Goal: Information Seeking & Learning: Learn about a topic

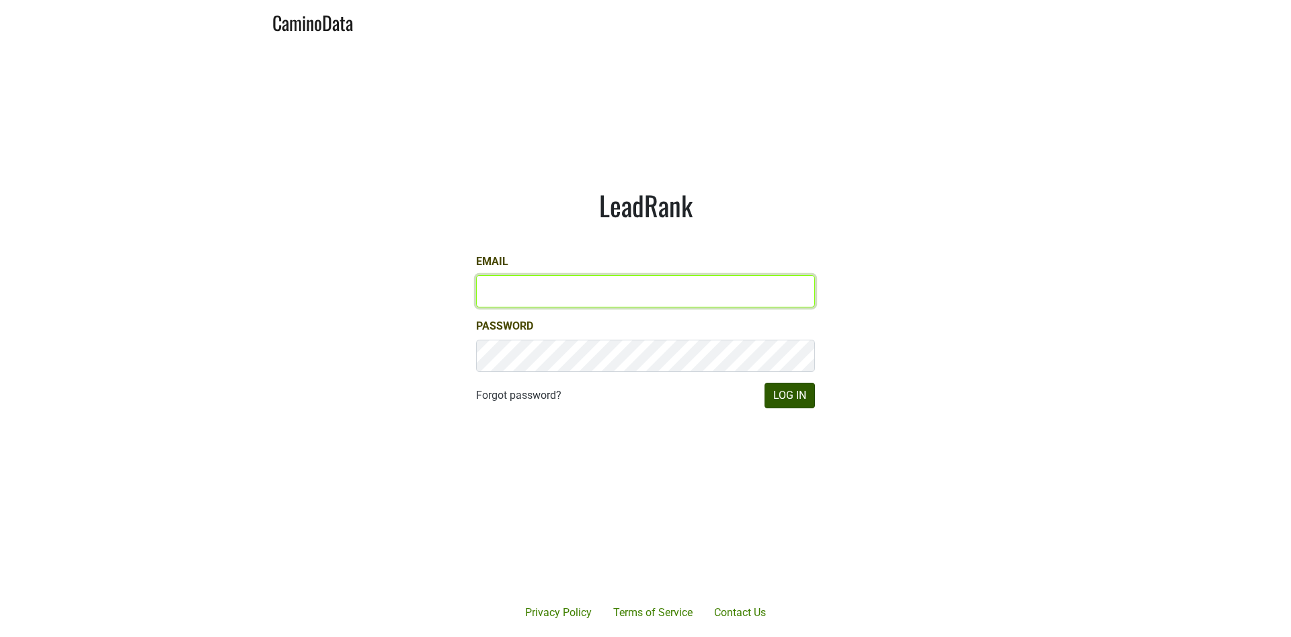
type input "[EMAIL_ADDRESS][DOMAIN_NAME]"
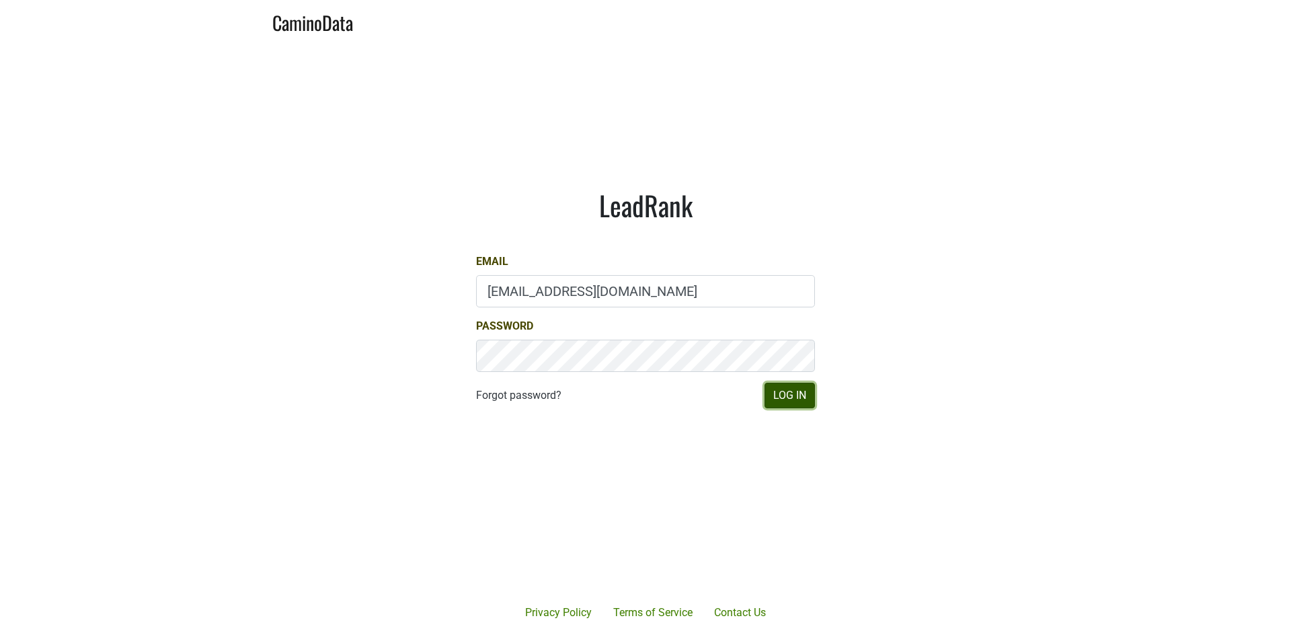
click at [790, 396] on button "Log In" at bounding box center [790, 396] width 50 height 26
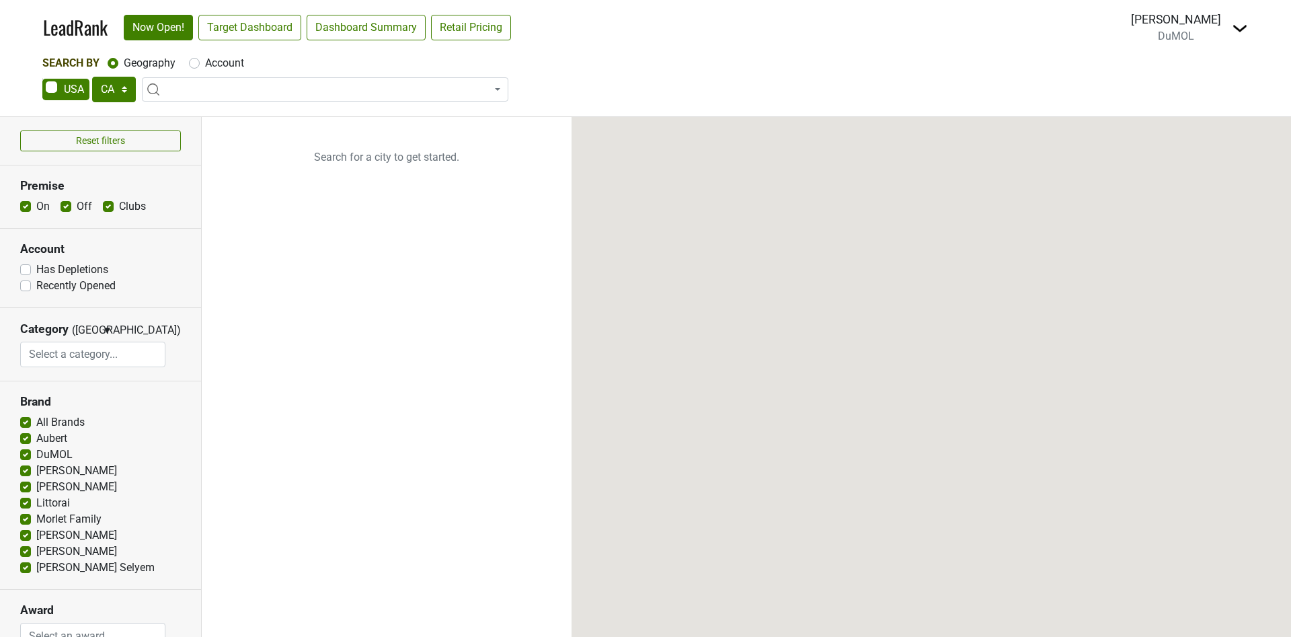
select select "CA"
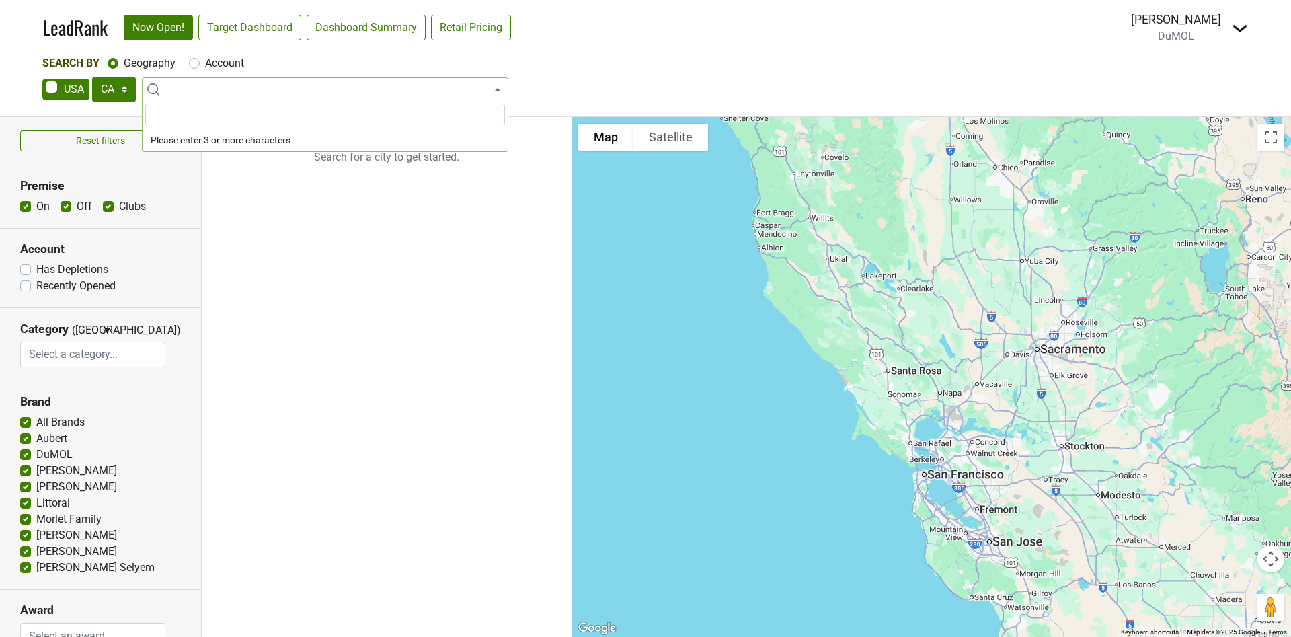
click at [229, 88] on span at bounding box center [325, 89] width 367 height 24
click at [205, 91] on span at bounding box center [325, 89] width 367 height 24
click at [117, 84] on select "AK AL AR AZ CA CO CT DC DE FL GA HI IA ID IL IN KS KY LA MA MD ME MI MN MO MS M…" at bounding box center [114, 90] width 44 height 26
select select "AZ"
click at [92, 77] on select "AK AL AR AZ CA CO CT DC DE FL GA HI IA ID IL IN KS KY LA MA MD ME MI MN MO MS M…" at bounding box center [114, 90] width 44 height 26
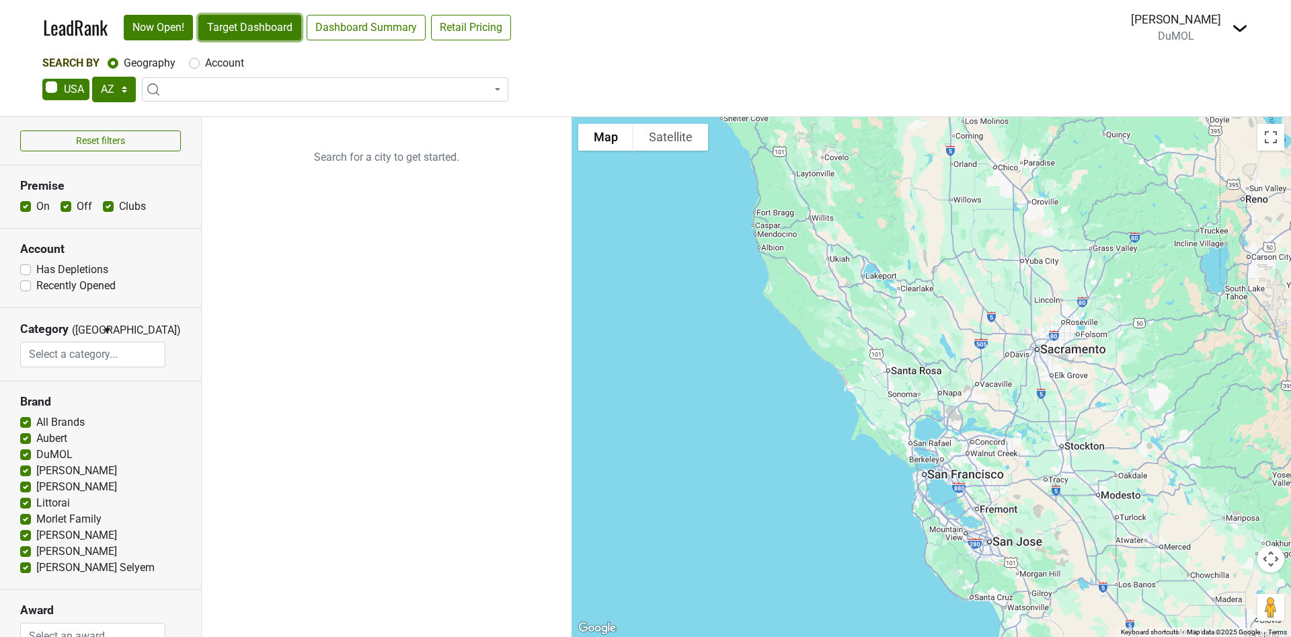
click at [257, 31] on link "Target Dashboard" at bounding box center [249, 28] width 103 height 26
click at [205, 64] on label "Account" at bounding box center [224, 63] width 39 height 16
click at [195, 64] on input "Account" at bounding box center [194, 61] width 11 height 13
radio input "true"
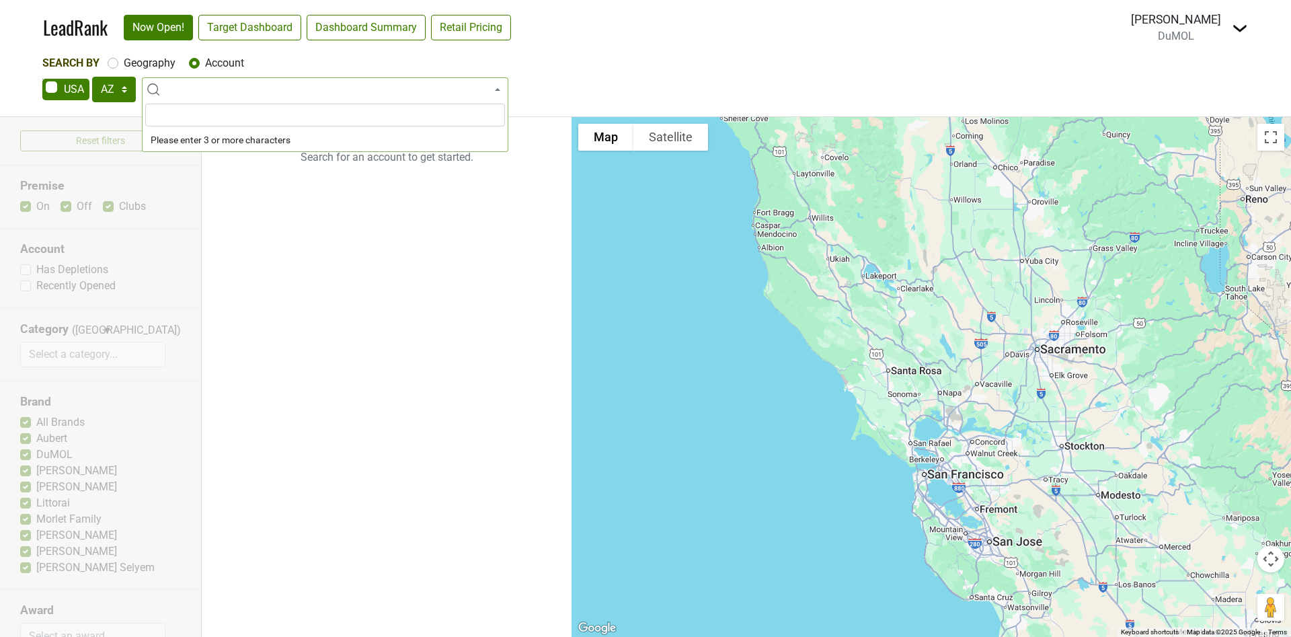
click at [187, 112] on input "search" at bounding box center [325, 115] width 360 height 23
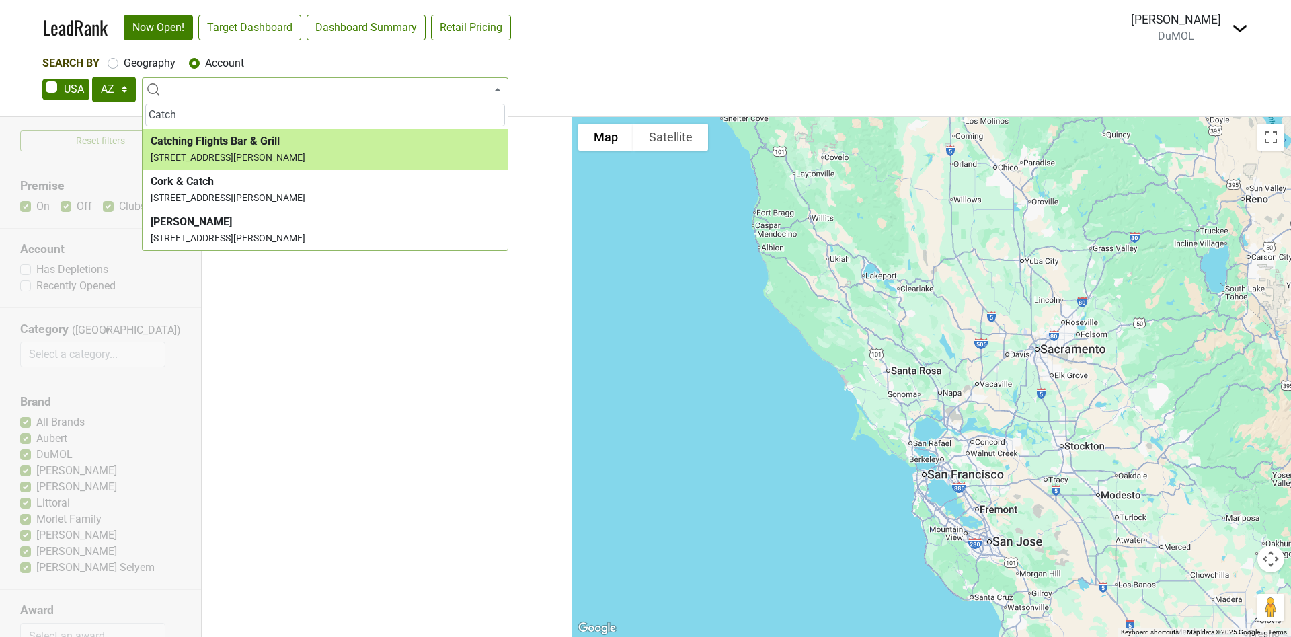
type input "Catch"
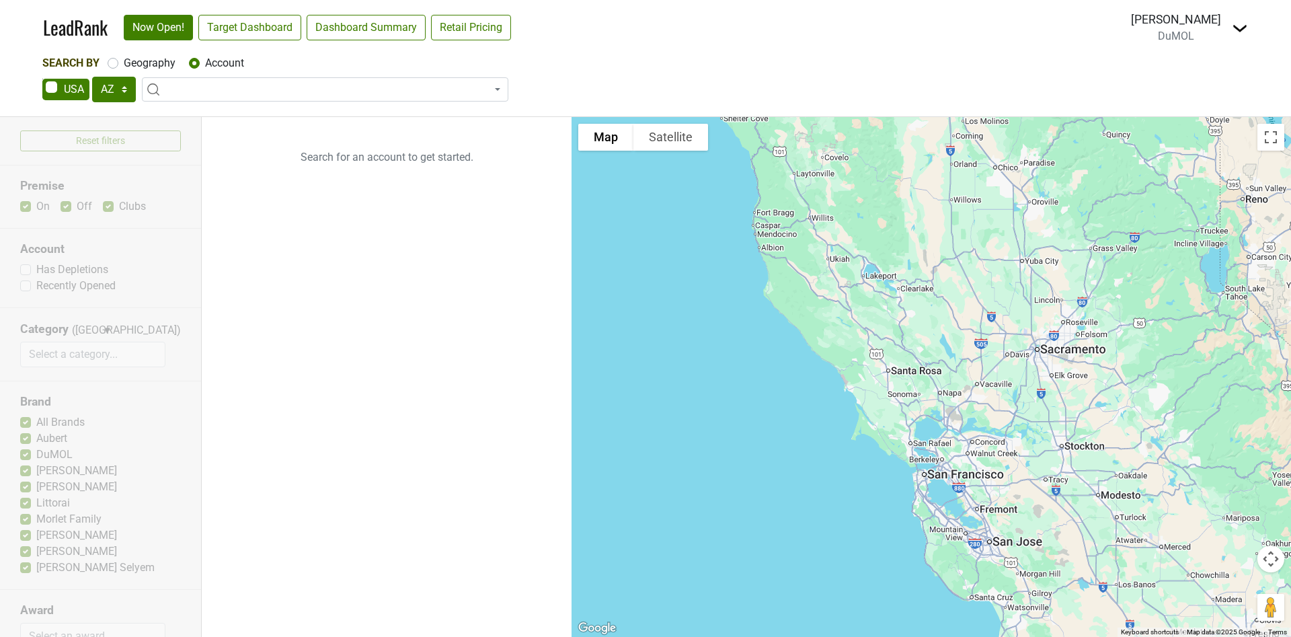
click at [730, 59] on div "Search By Geography Account" at bounding box center [645, 63] width 1207 height 16
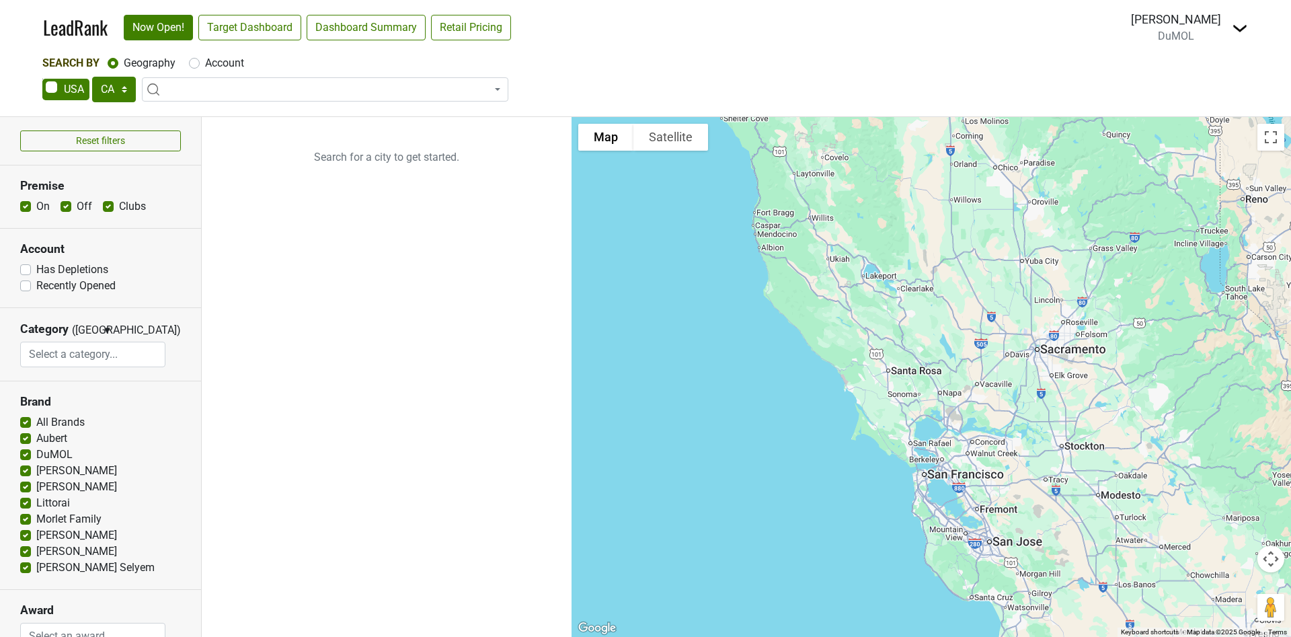
select select "CA"
select select
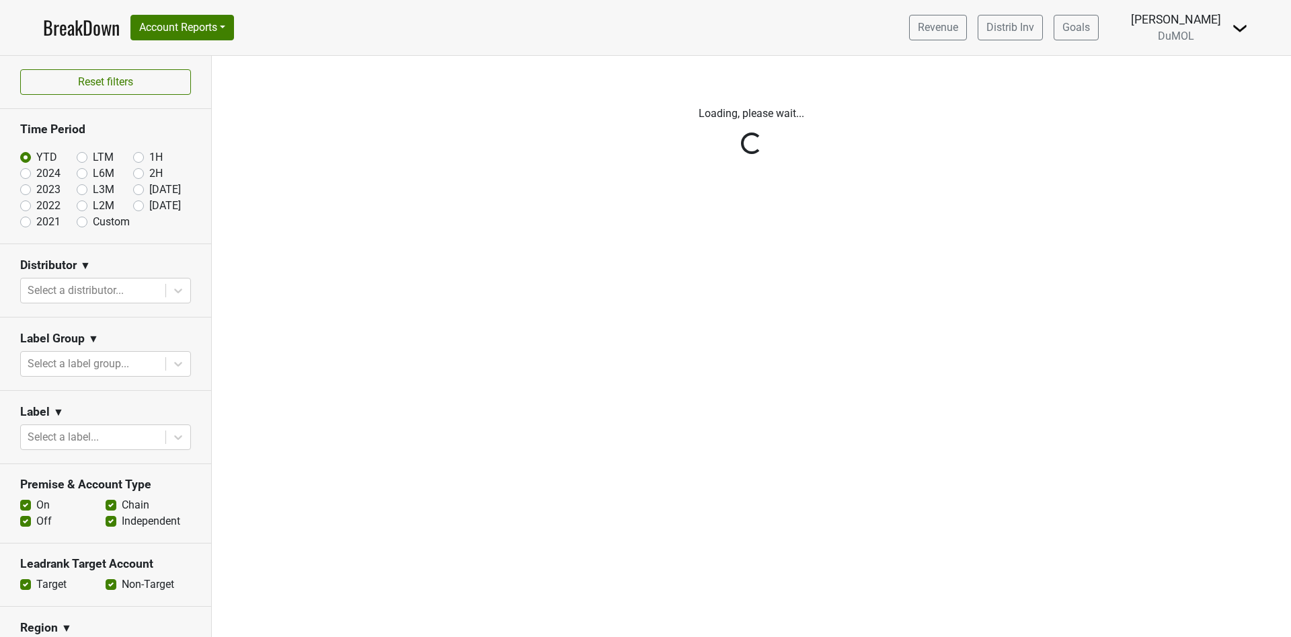
click at [163, 293] on div "Reset filters Time Period YTD LTM 1H 2024 L6M 2H 2023 L3M Aug '25 2022 L2M Sep …" at bounding box center [106, 346] width 212 height 581
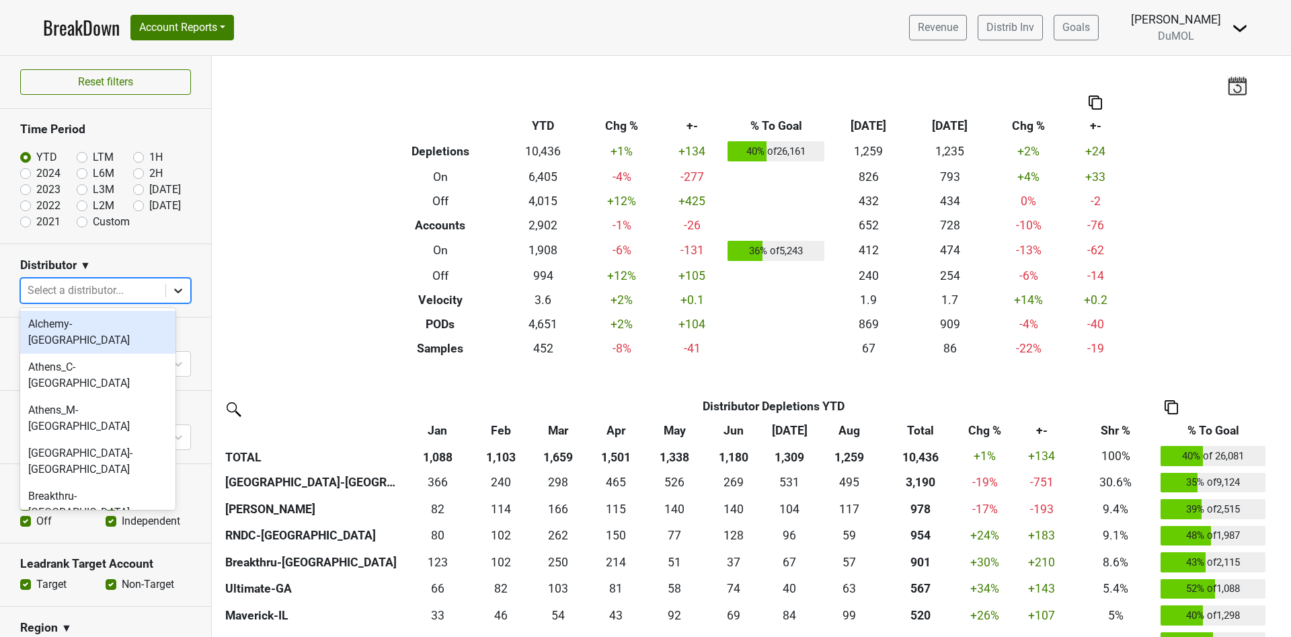
click at [172, 286] on icon at bounding box center [178, 290] width 13 height 13
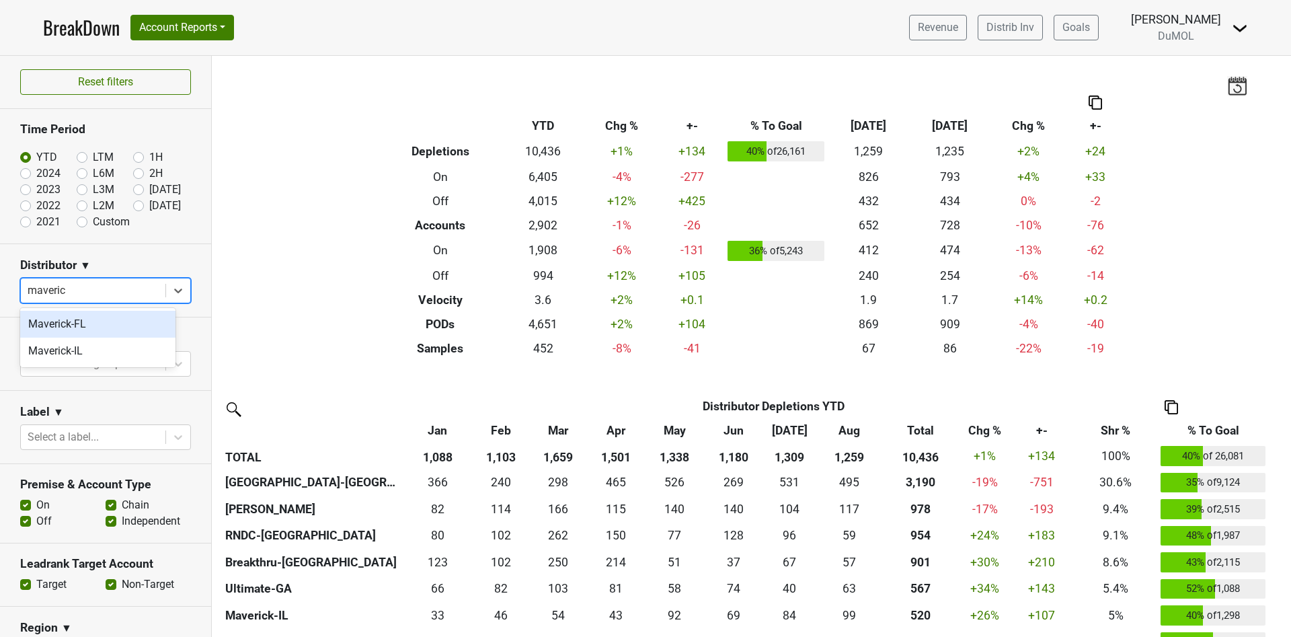
type input "maverick"
click at [80, 358] on div "Maverick-IL" at bounding box center [97, 351] width 155 height 27
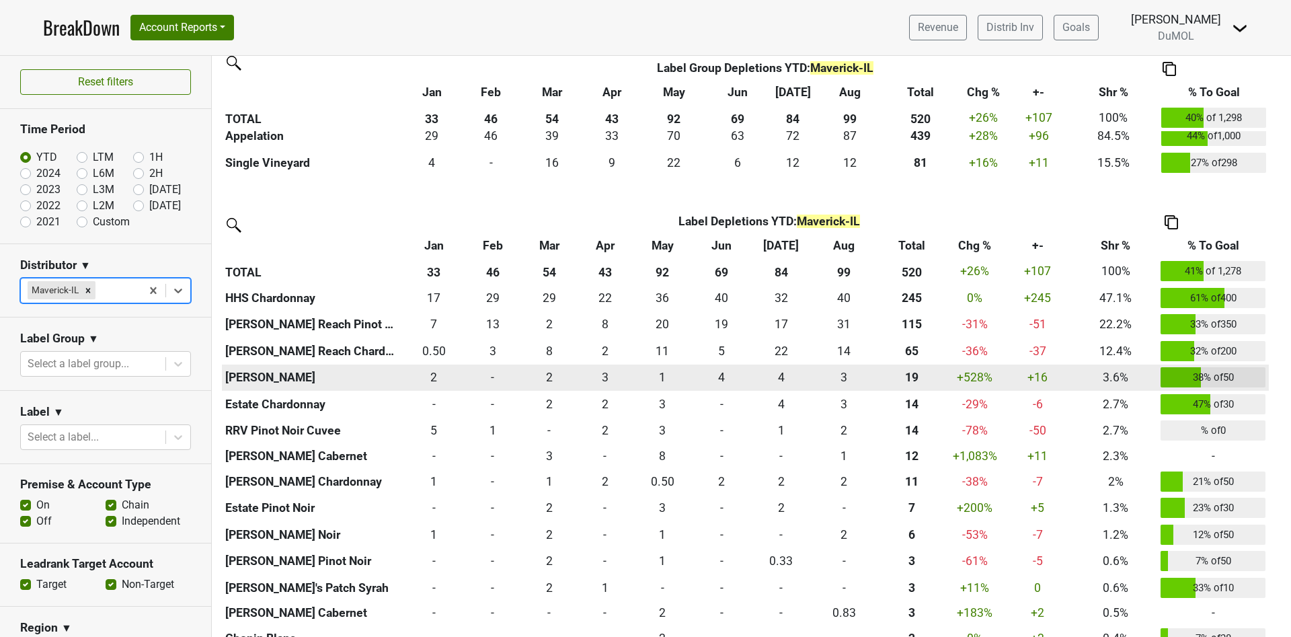
scroll to position [582, 0]
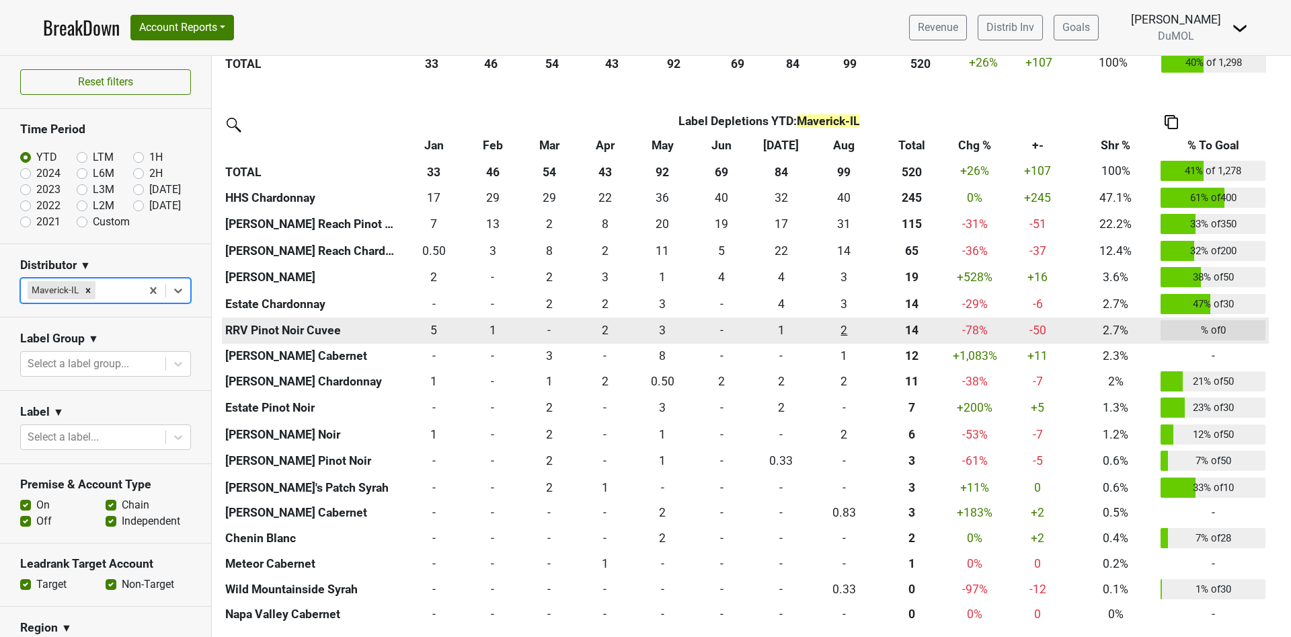
click at [841, 330] on div "2 2" at bounding box center [844, 329] width 56 height 17
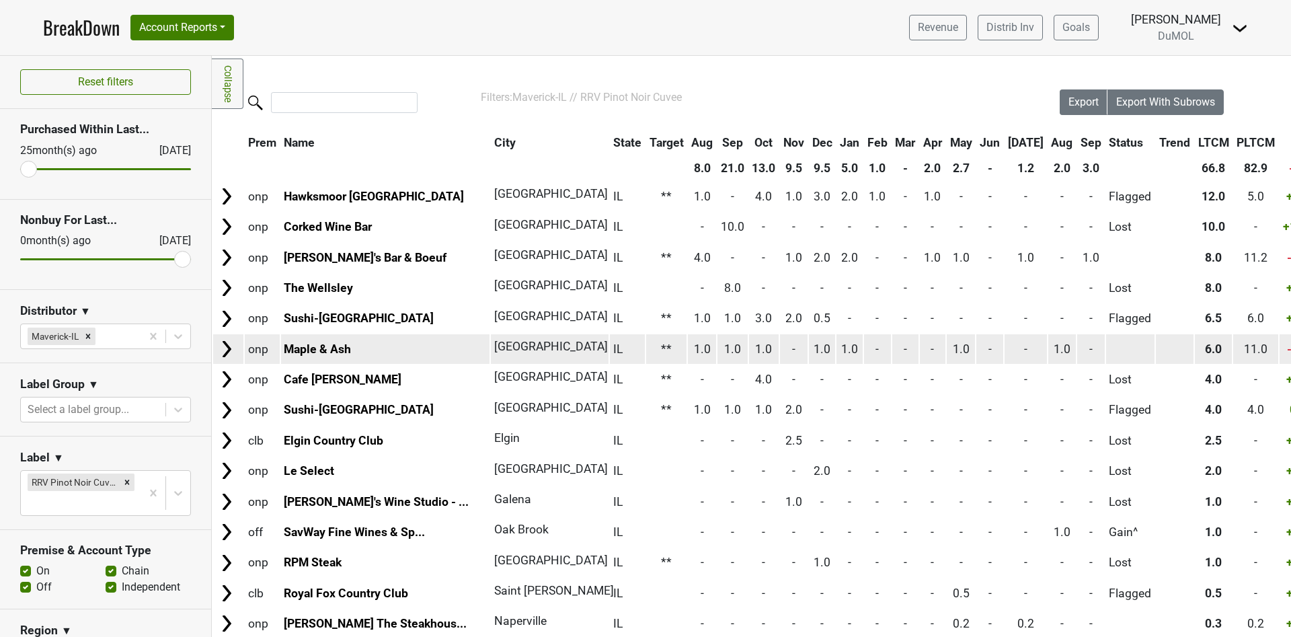
click at [1054, 349] on span "1.0" at bounding box center [1062, 348] width 17 height 13
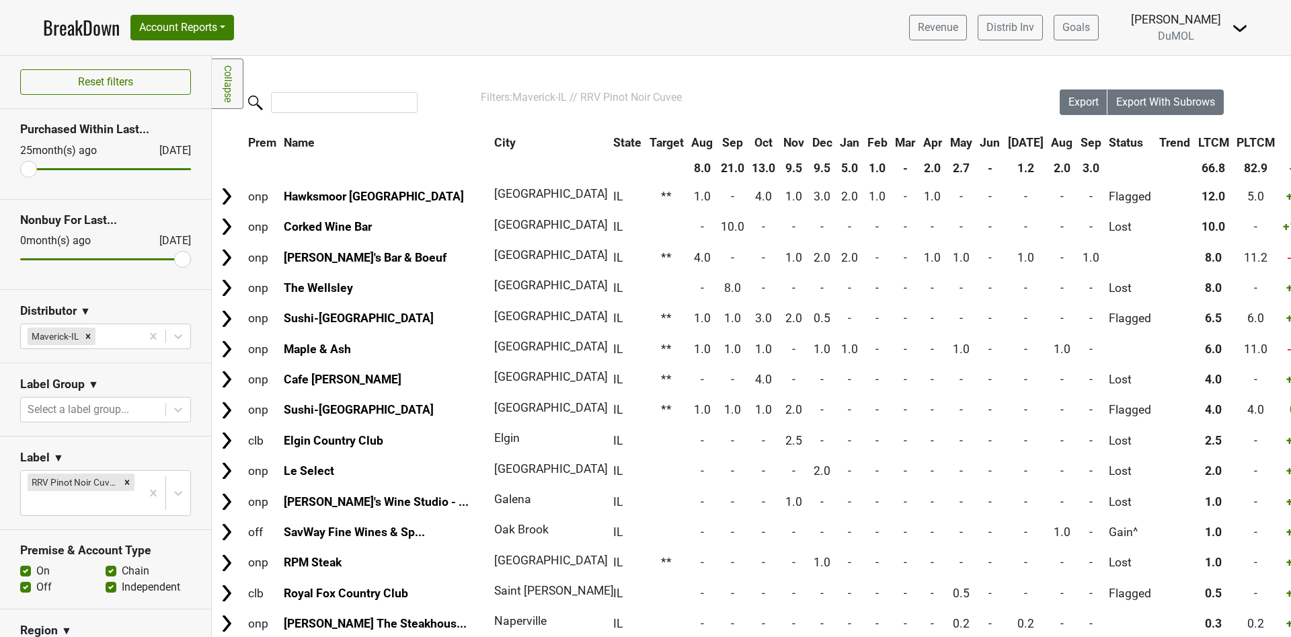
click at [1049, 144] on th "Aug" at bounding box center [1063, 142] width 28 height 24
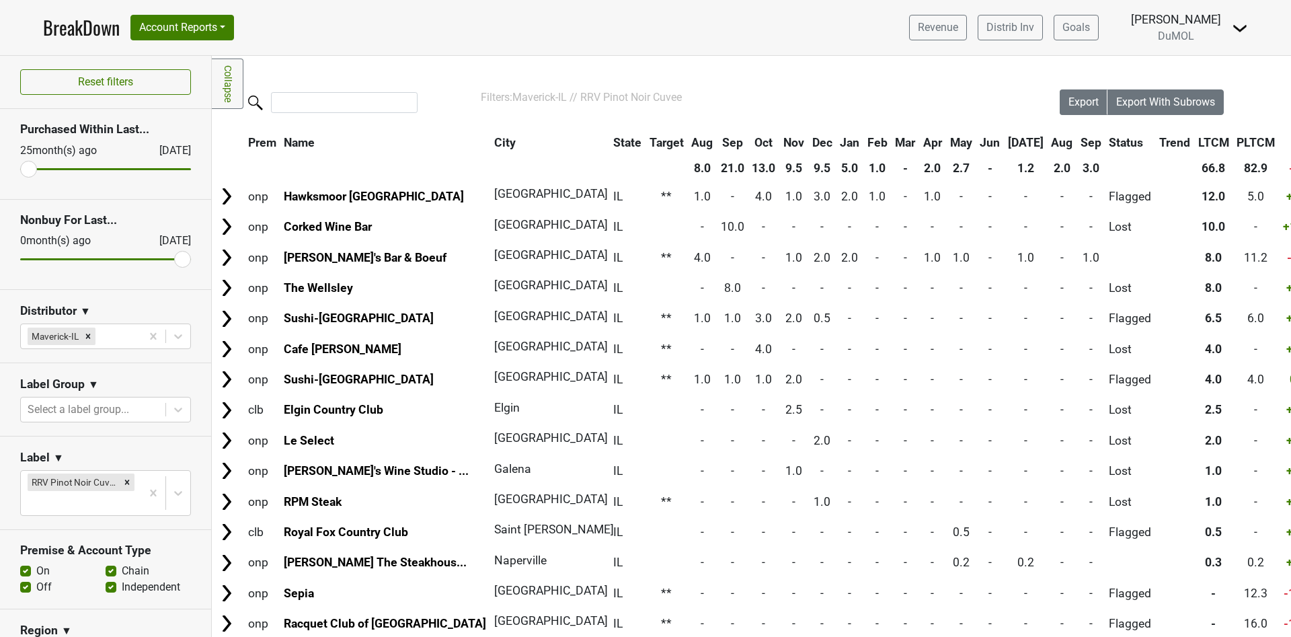
click at [1049, 144] on th "Aug" at bounding box center [1063, 142] width 28 height 24
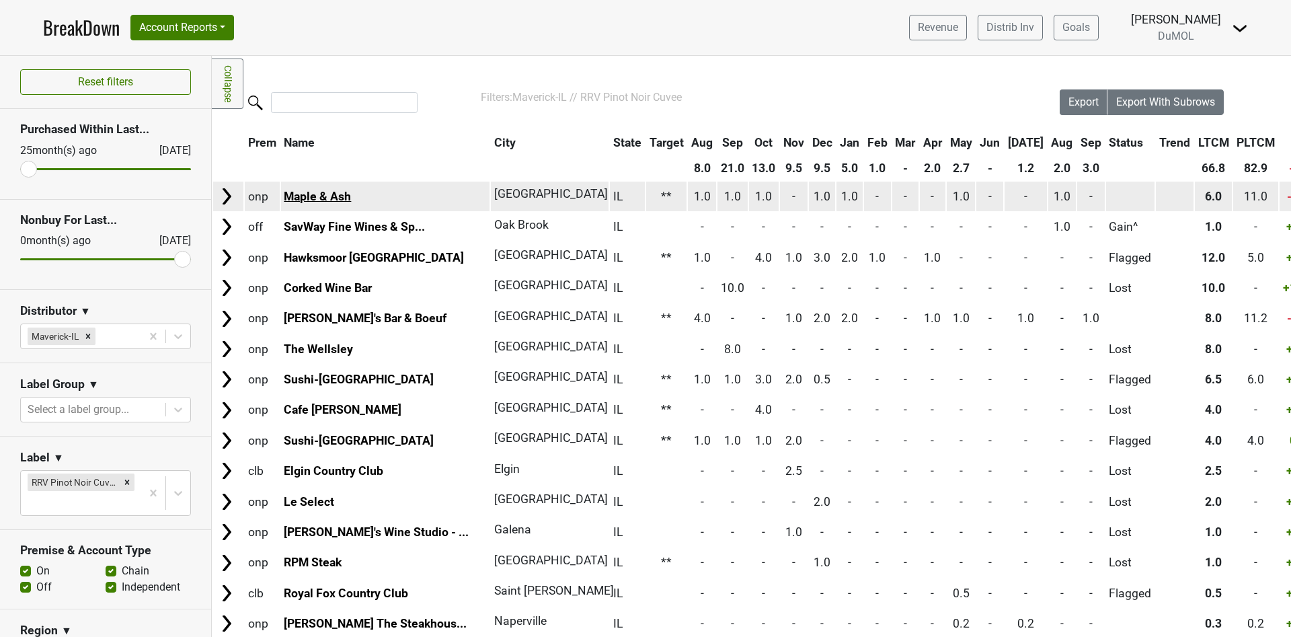
click at [299, 190] on link "Maple & Ash" at bounding box center [317, 196] width 67 height 13
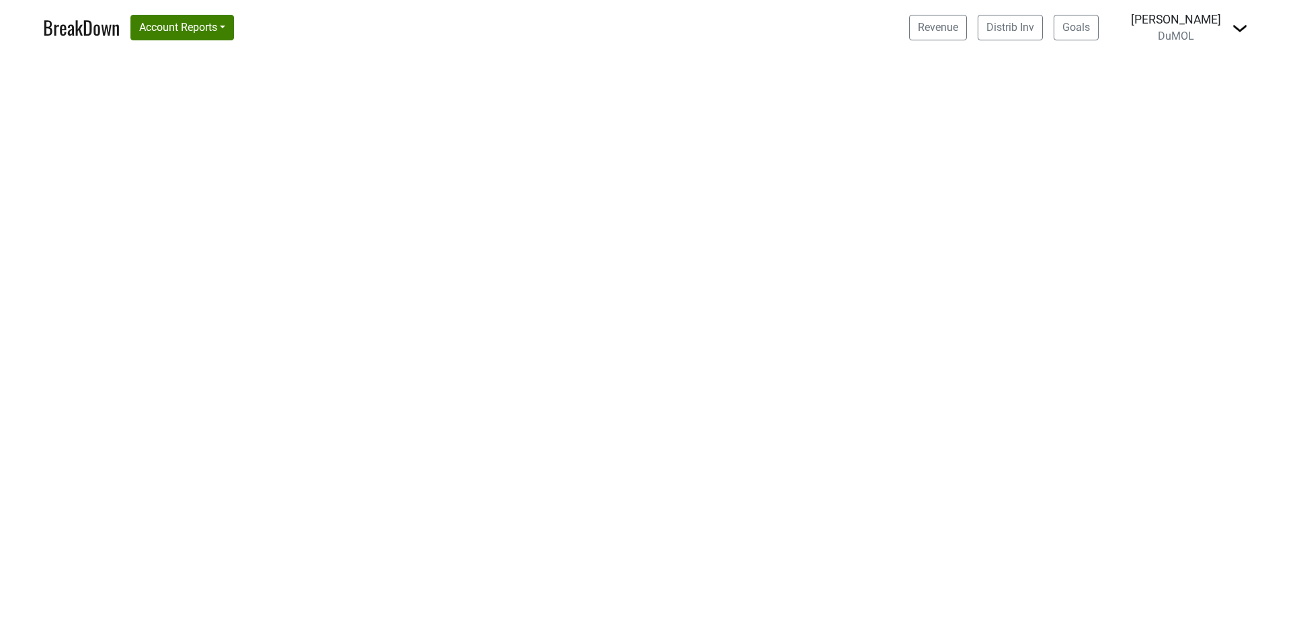
select select "CA"
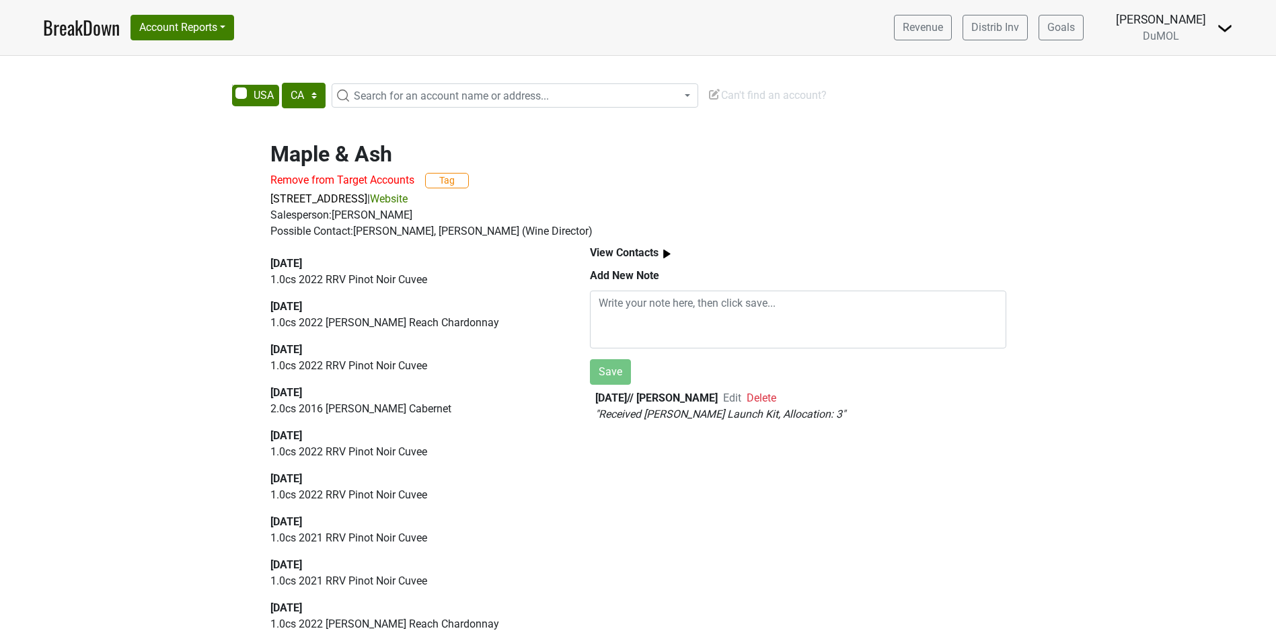
click at [65, 31] on link "BreakDown" at bounding box center [81, 27] width 77 height 28
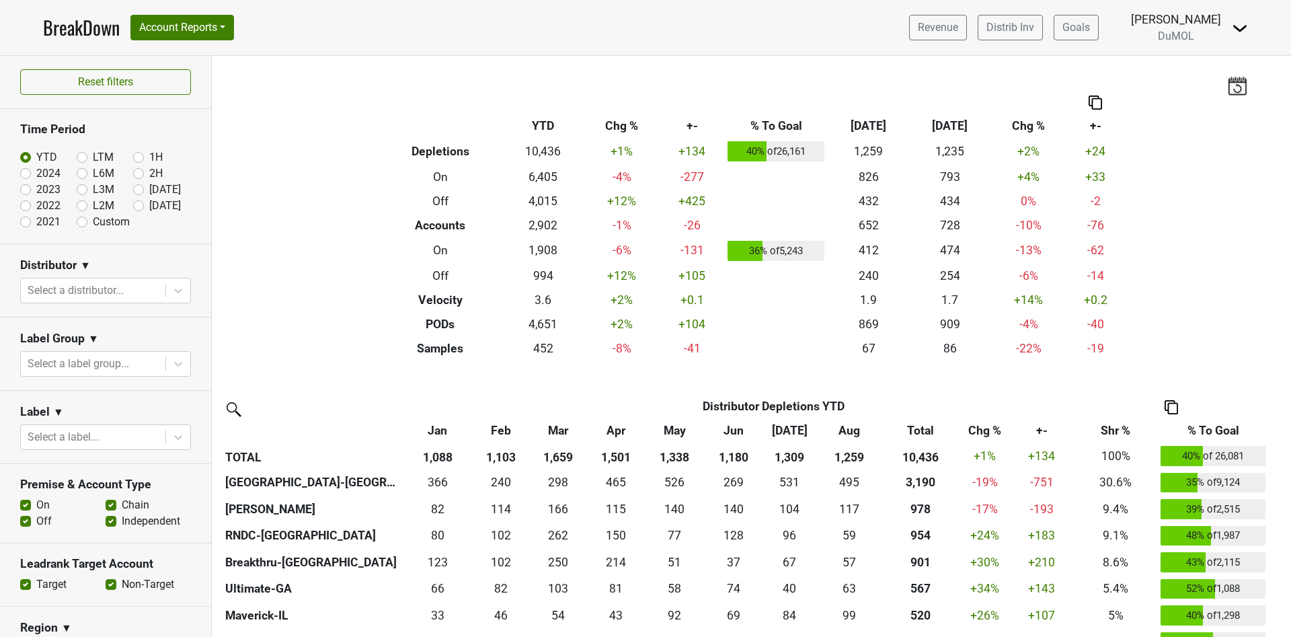
click at [149, 205] on label "[DATE]" at bounding box center [165, 206] width 32 height 16
click at [133, 205] on input "[DATE]" at bounding box center [160, 204] width 54 height 13
radio input "true"
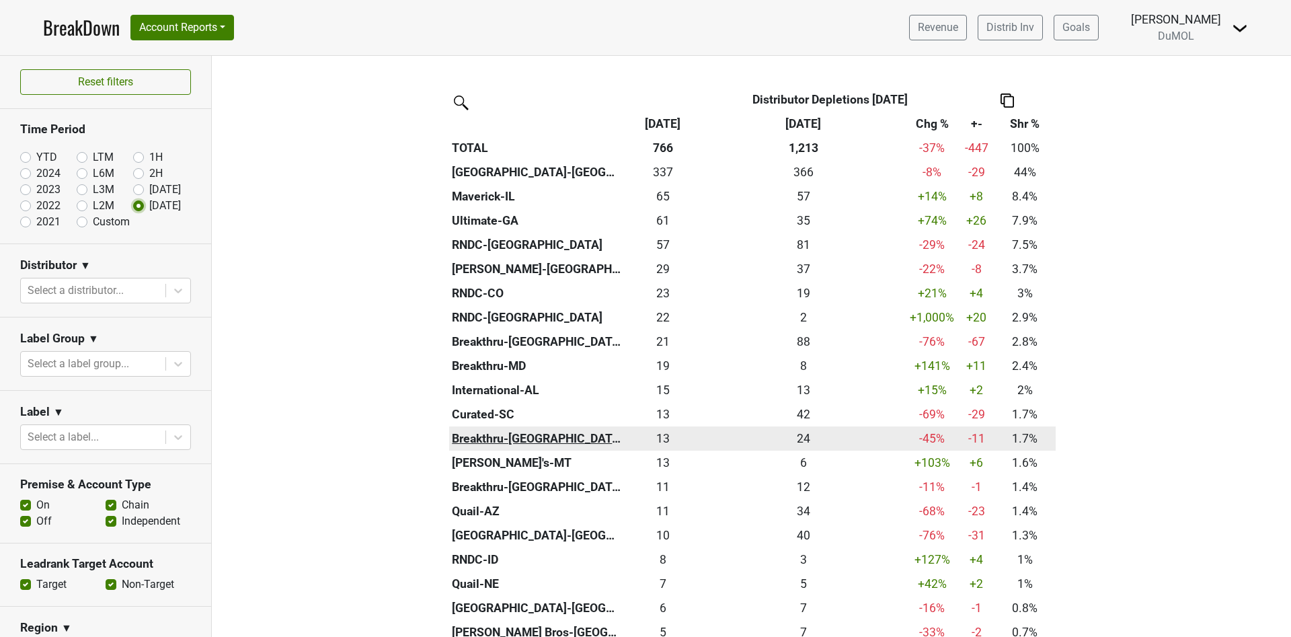
scroll to position [303, 0]
